Goal: Task Accomplishment & Management: Complete application form

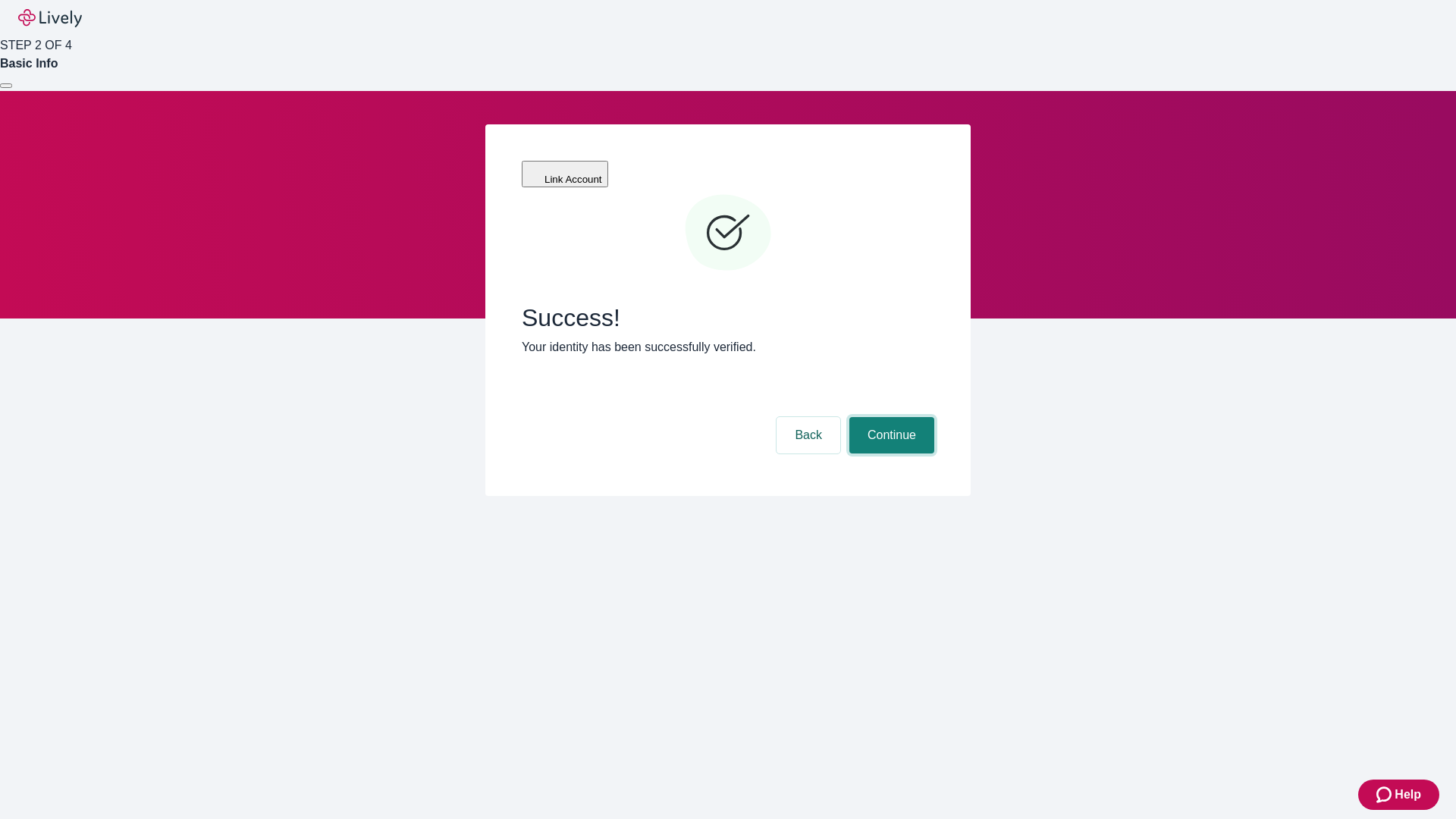
click at [889, 417] on button "Continue" at bounding box center [892, 435] width 85 height 37
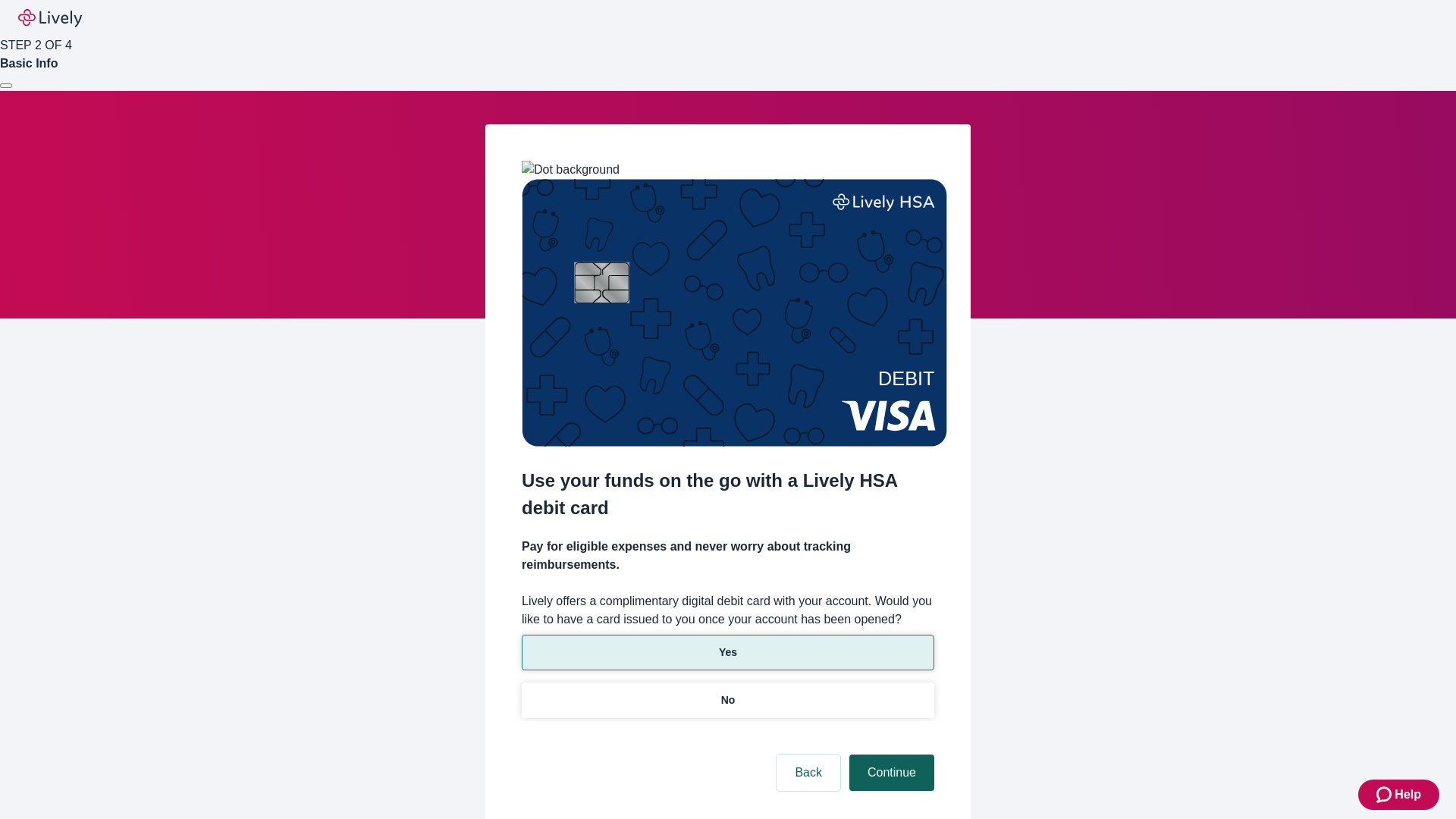
click at [727, 692] on p "No" at bounding box center [728, 700] width 14 height 16
click at [889, 755] on button "Continue" at bounding box center [892, 773] width 85 height 37
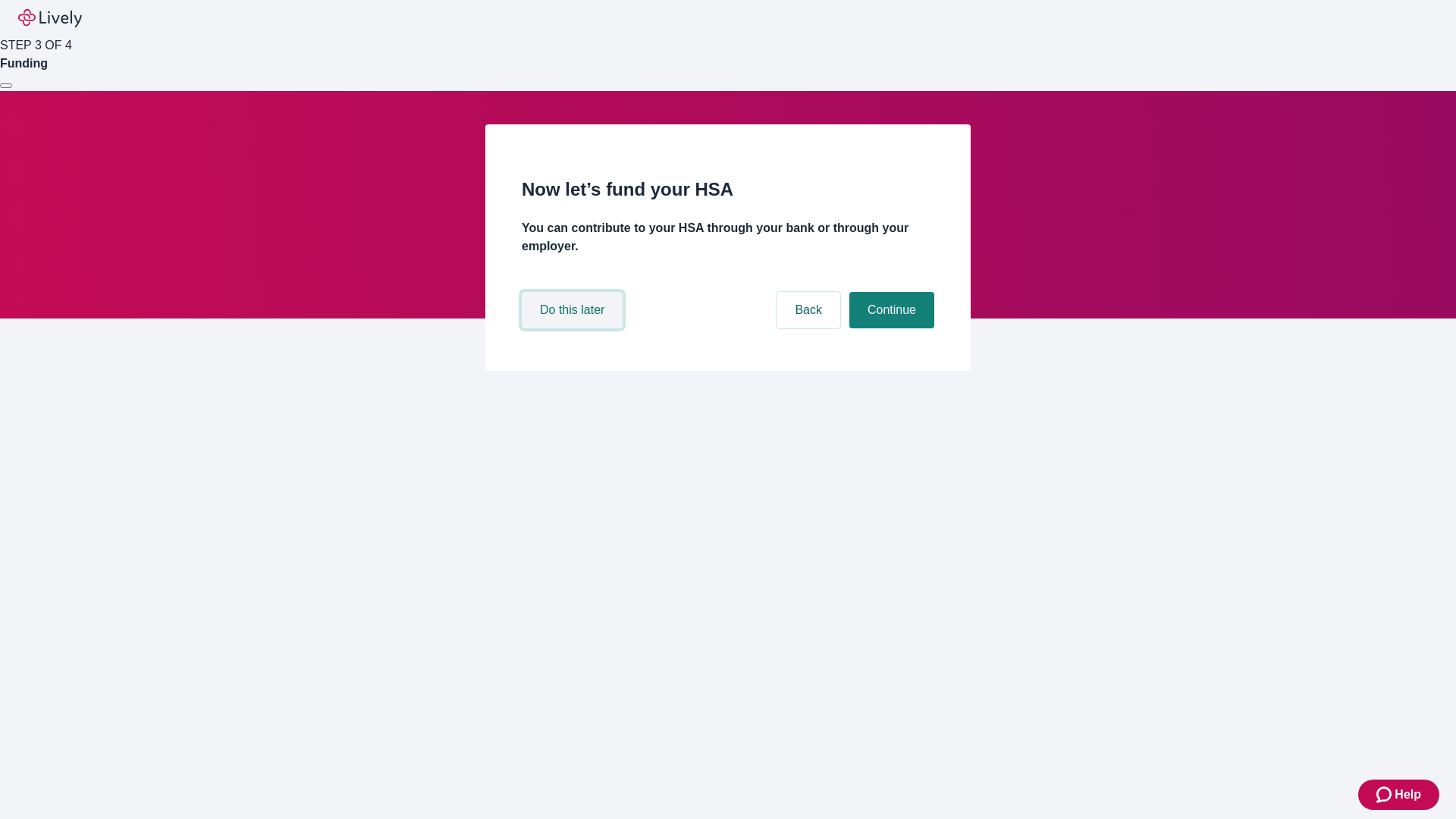
click at [574, 329] on button "Do this later" at bounding box center [572, 310] width 101 height 37
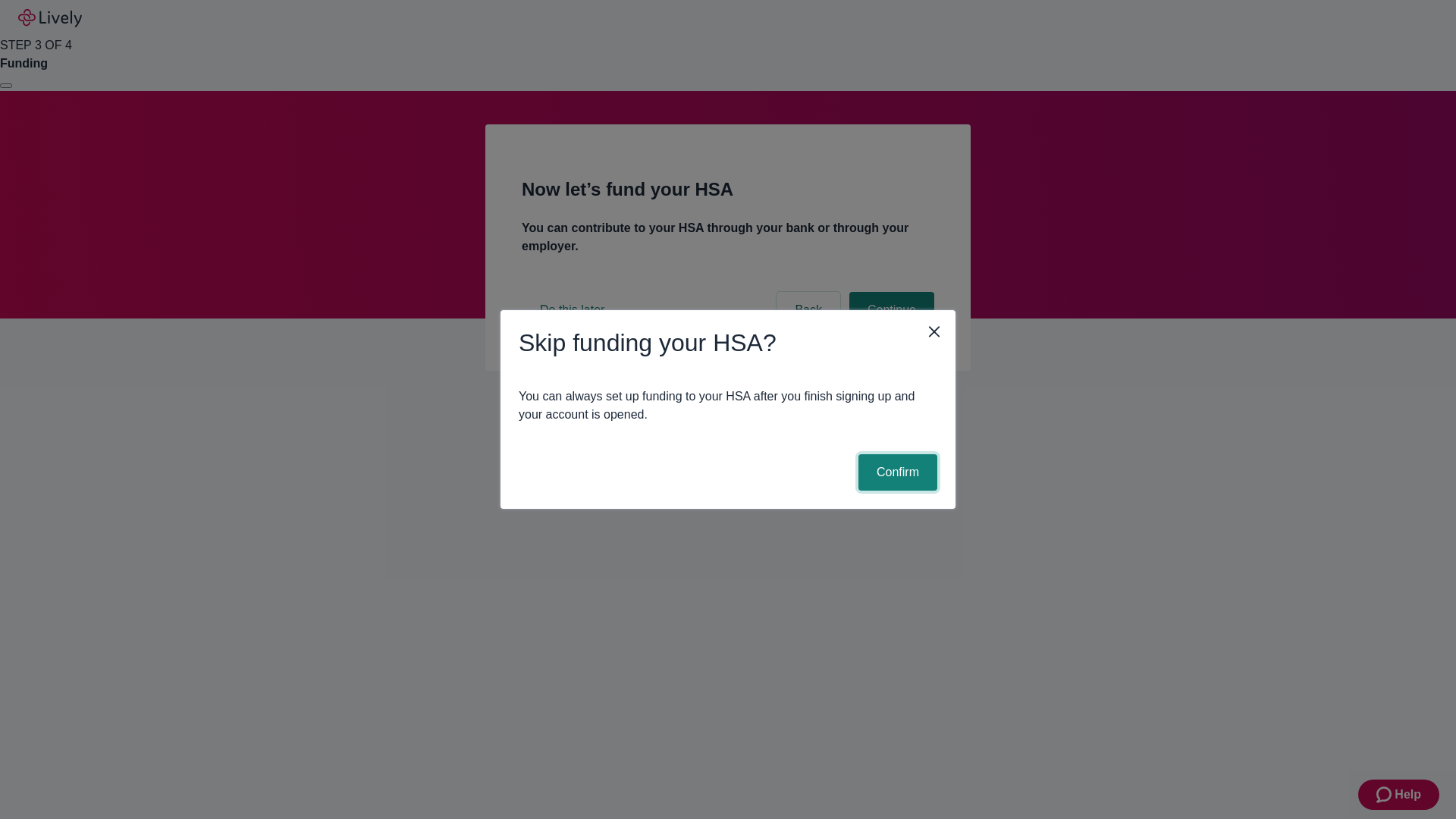
click at [895, 473] on button "Confirm" at bounding box center [898, 473] width 79 height 37
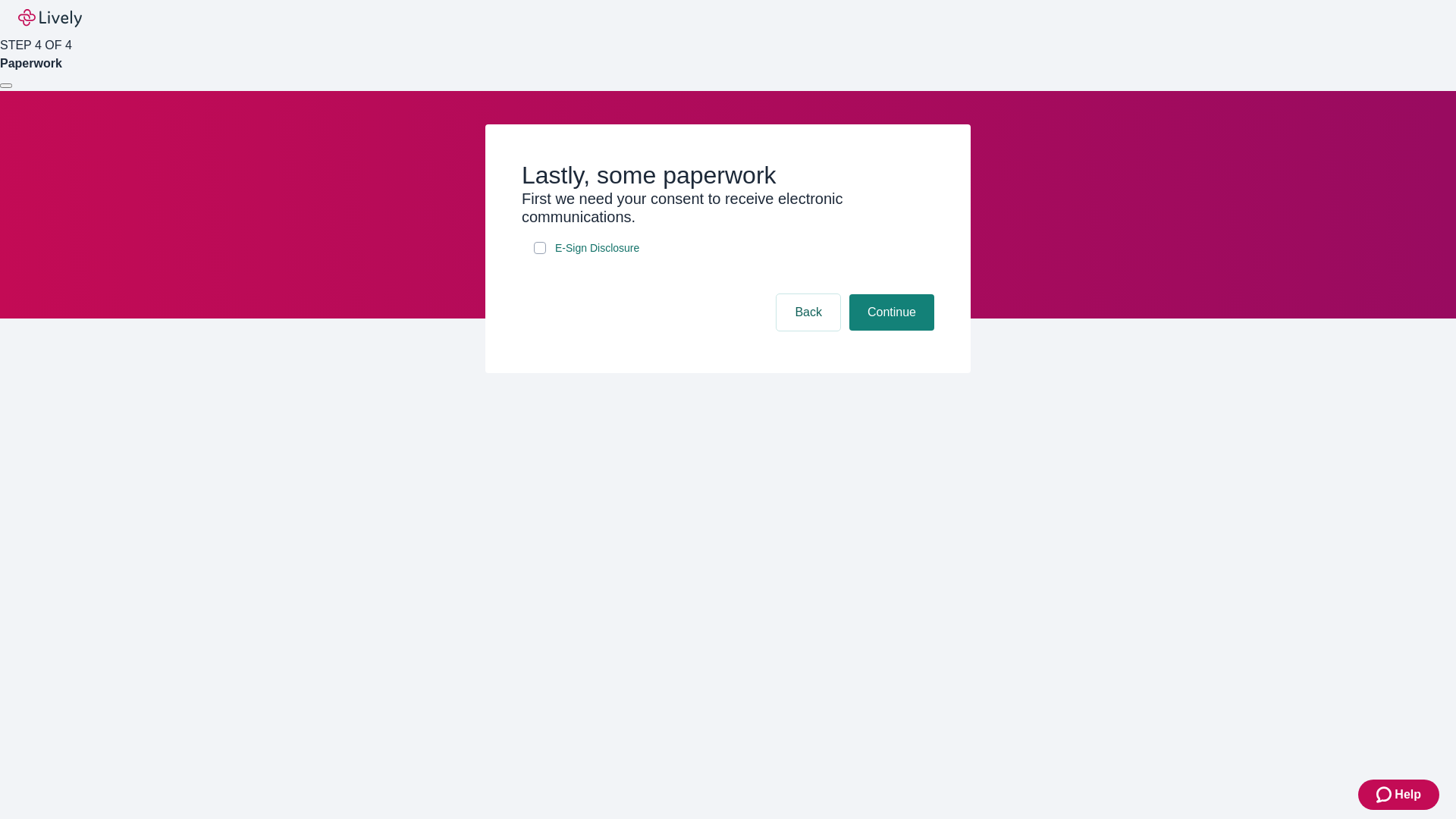
click at [540, 254] on input "E-Sign Disclosure" at bounding box center [540, 248] width 12 height 12
checkbox input "true"
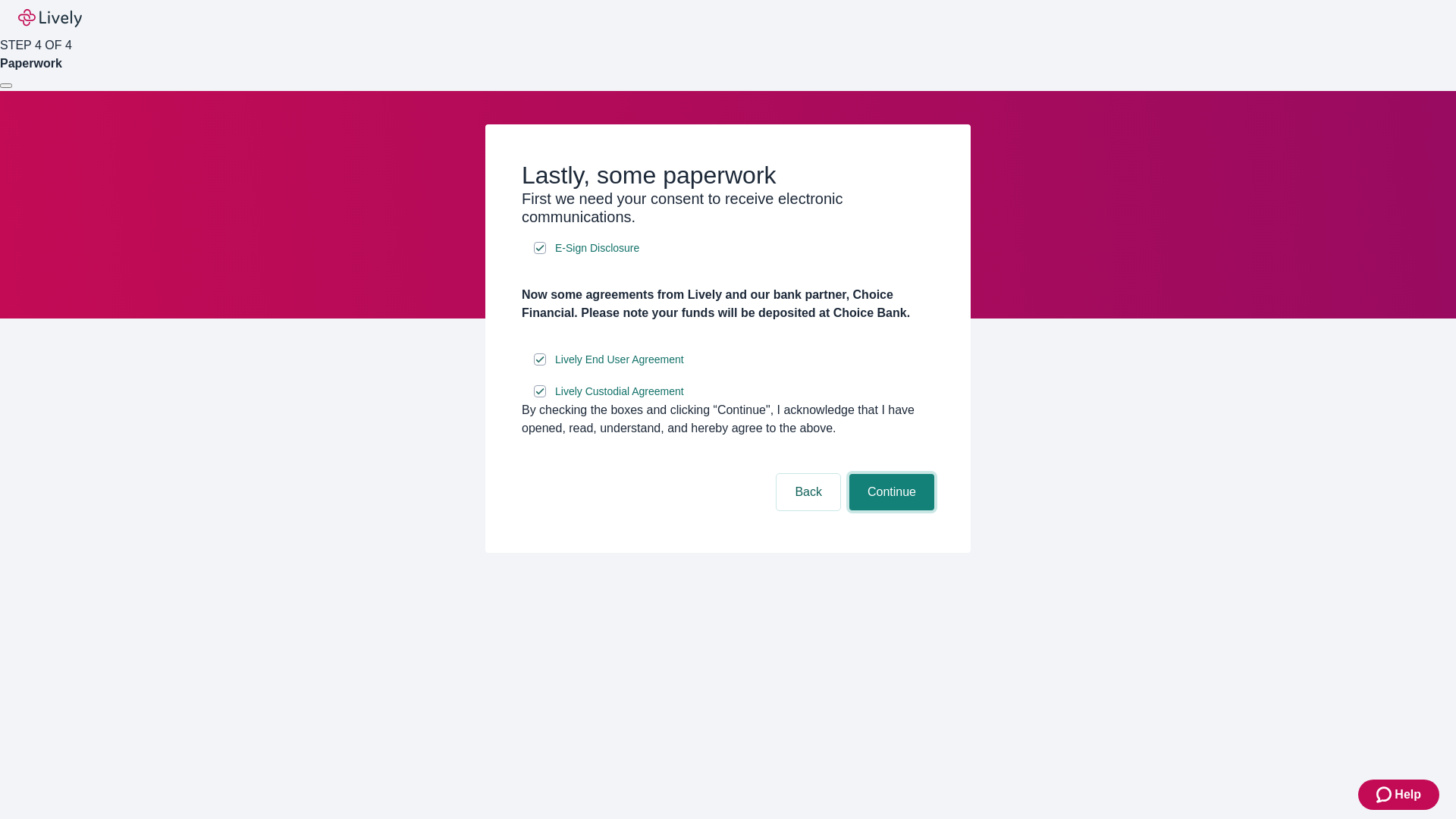
click at [889, 510] on button "Continue" at bounding box center [892, 493] width 85 height 37
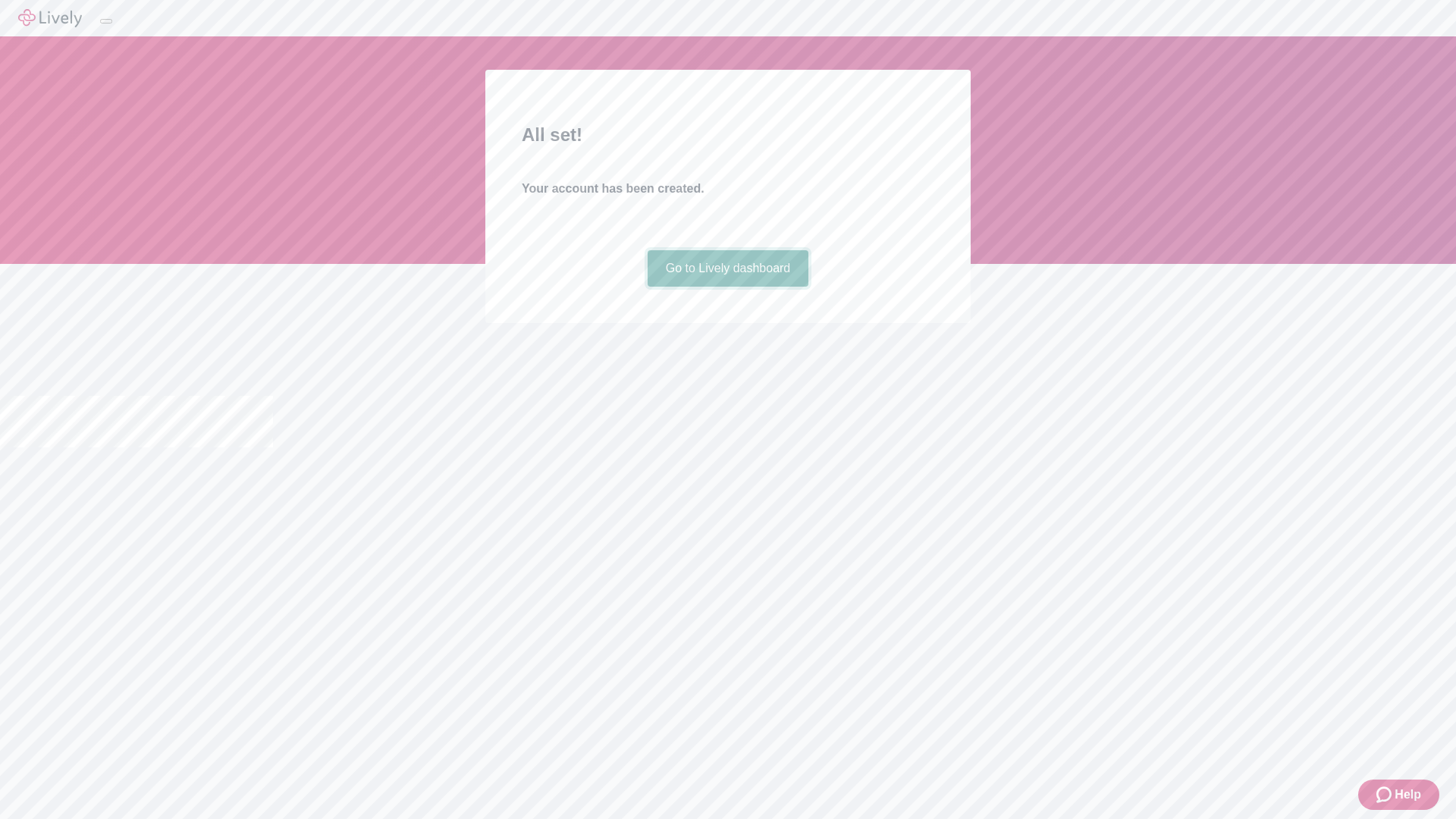
click at [727, 286] on link "Go to Lively dashboard" at bounding box center [728, 269] width 161 height 37
